Goal: Task Accomplishment & Management: Complete application form

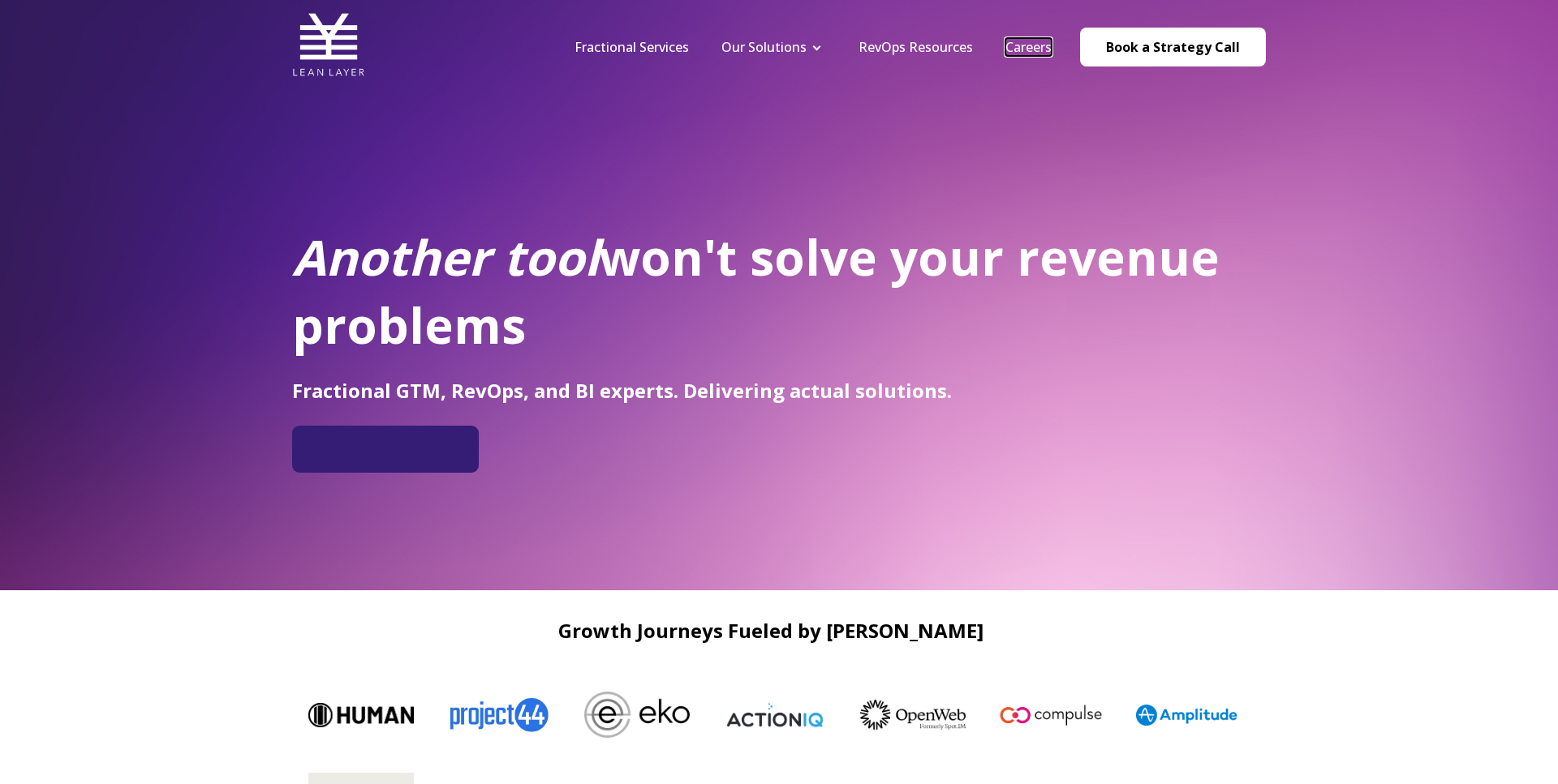
click at [1034, 49] on link "Careers" at bounding box center [1028, 47] width 46 height 18
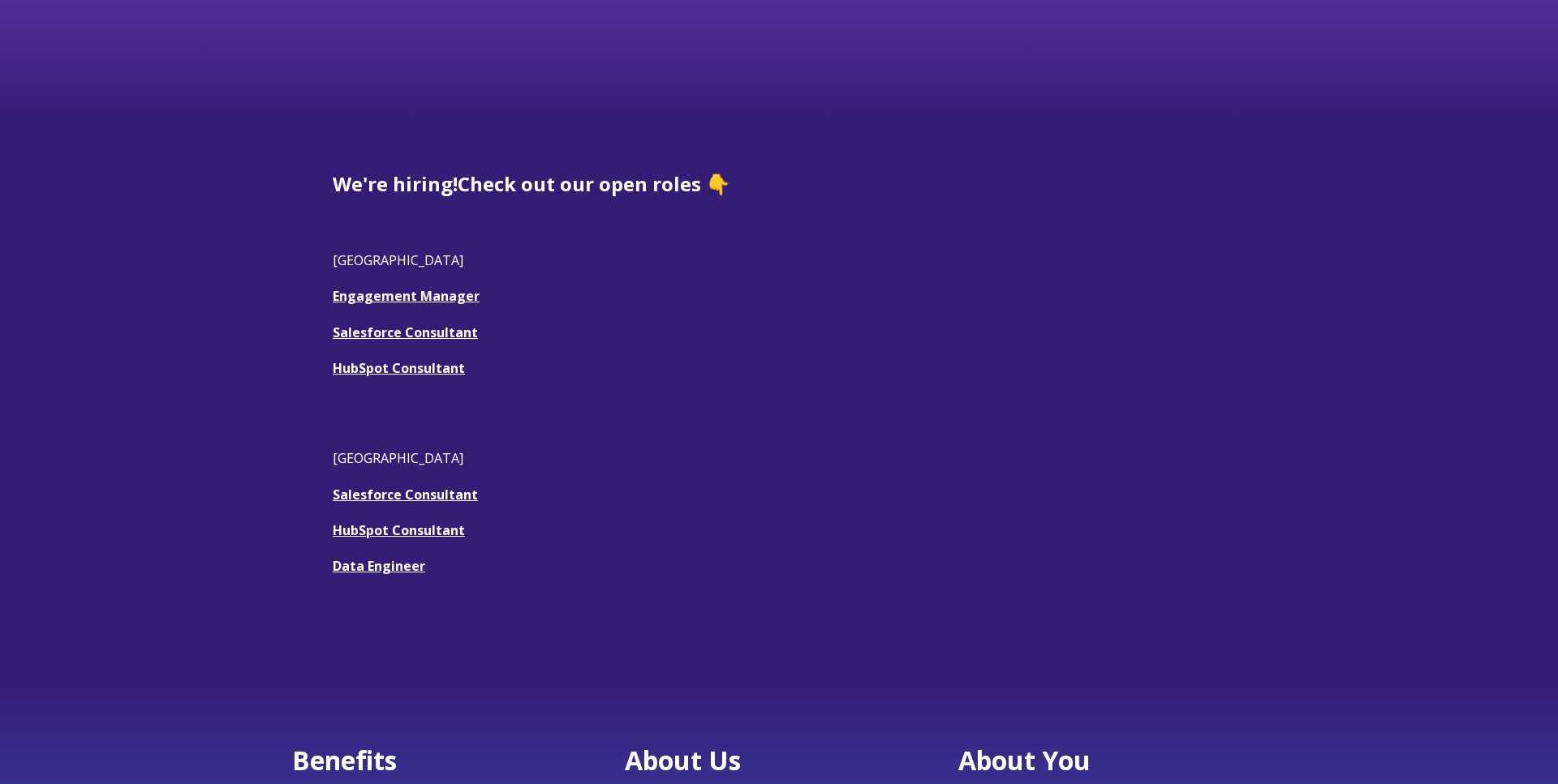
scroll to position [367, 0]
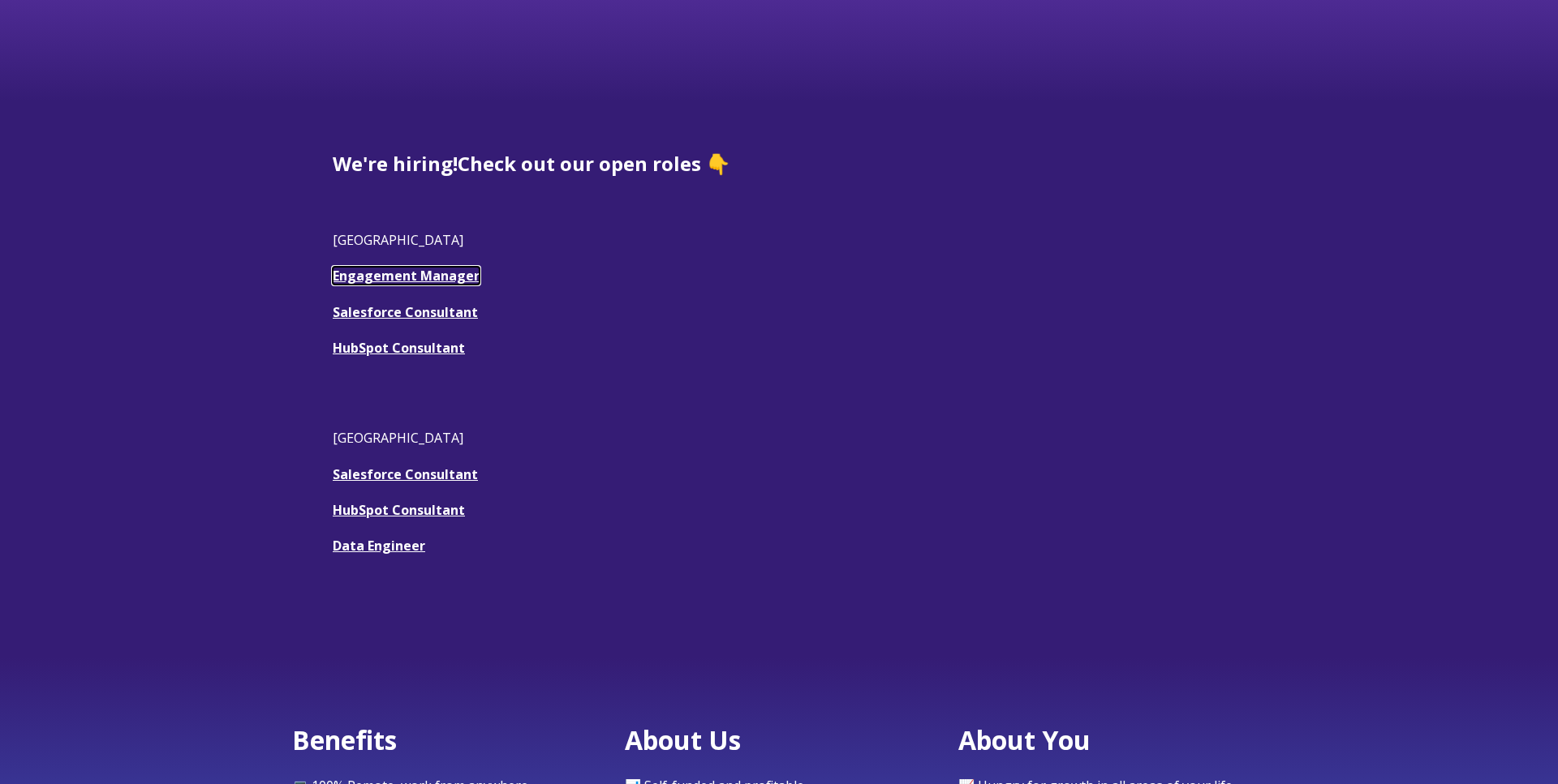
click at [418, 277] on link "Engagement Manager" at bounding box center [406, 276] width 147 height 18
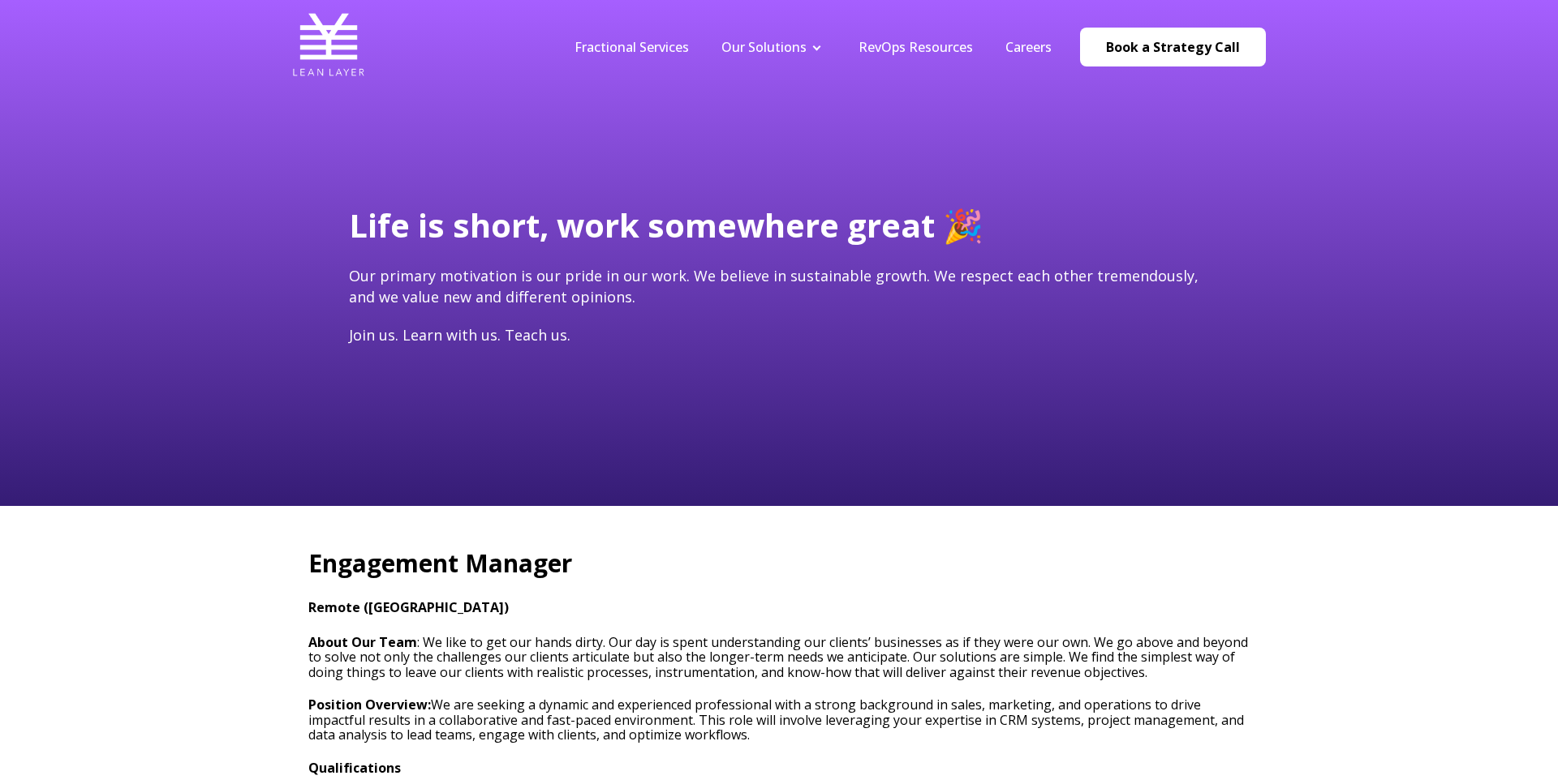
type input "[PERSON_NAME][EMAIL_ADDRESS]"
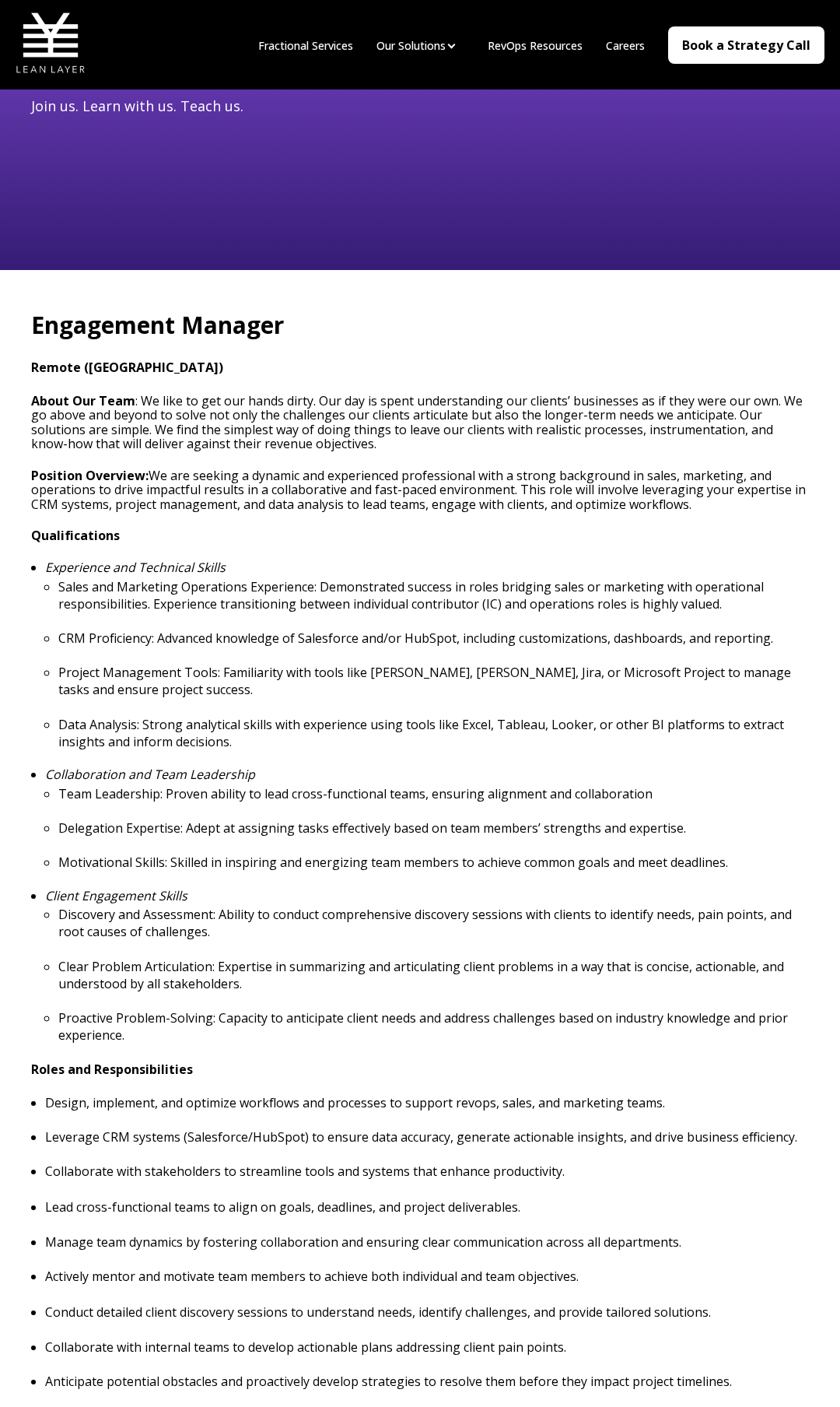
scroll to position [207, 0]
